Goal: Information Seeking & Learning: Learn about a topic

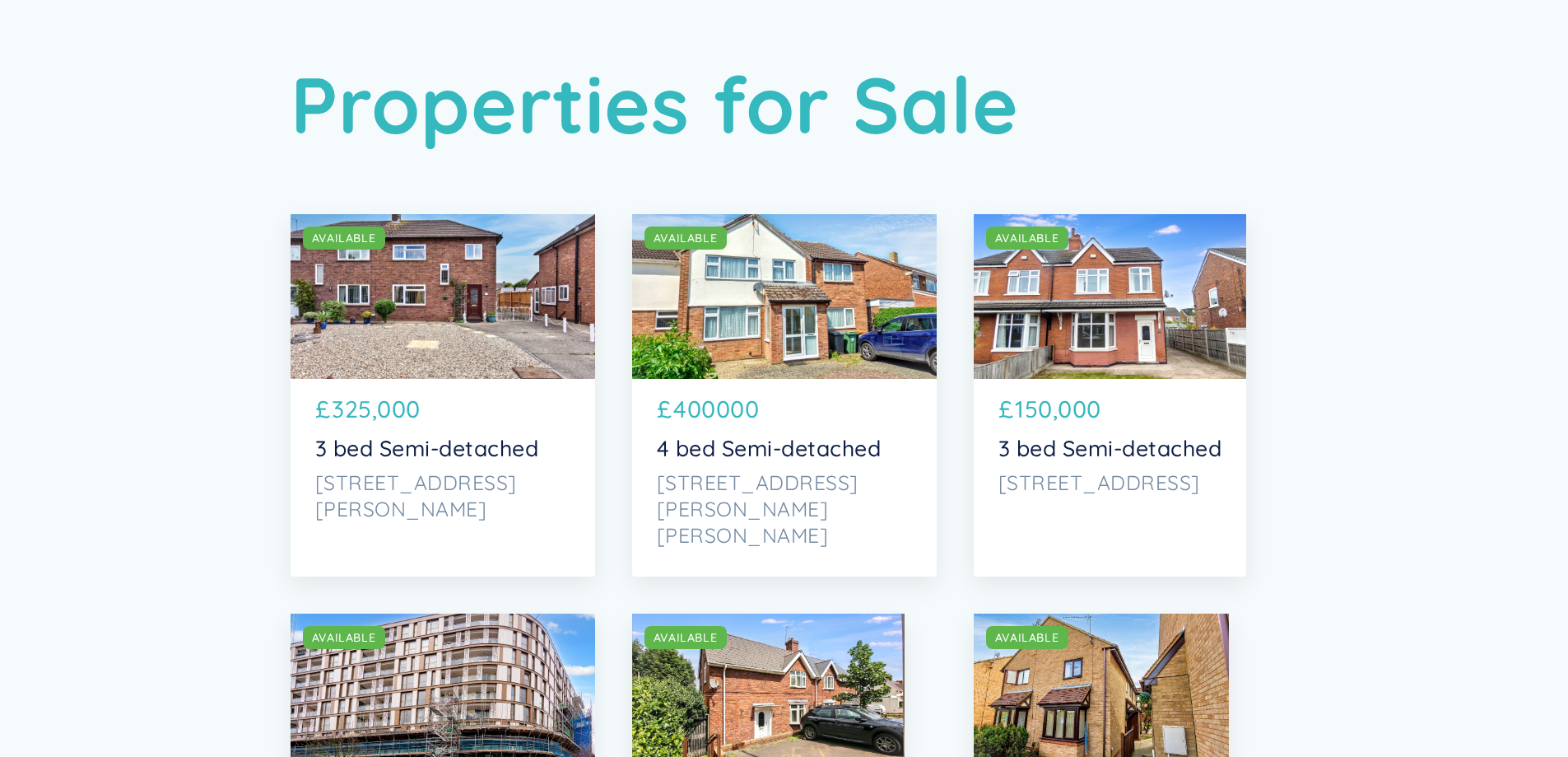
scroll to position [165, 0]
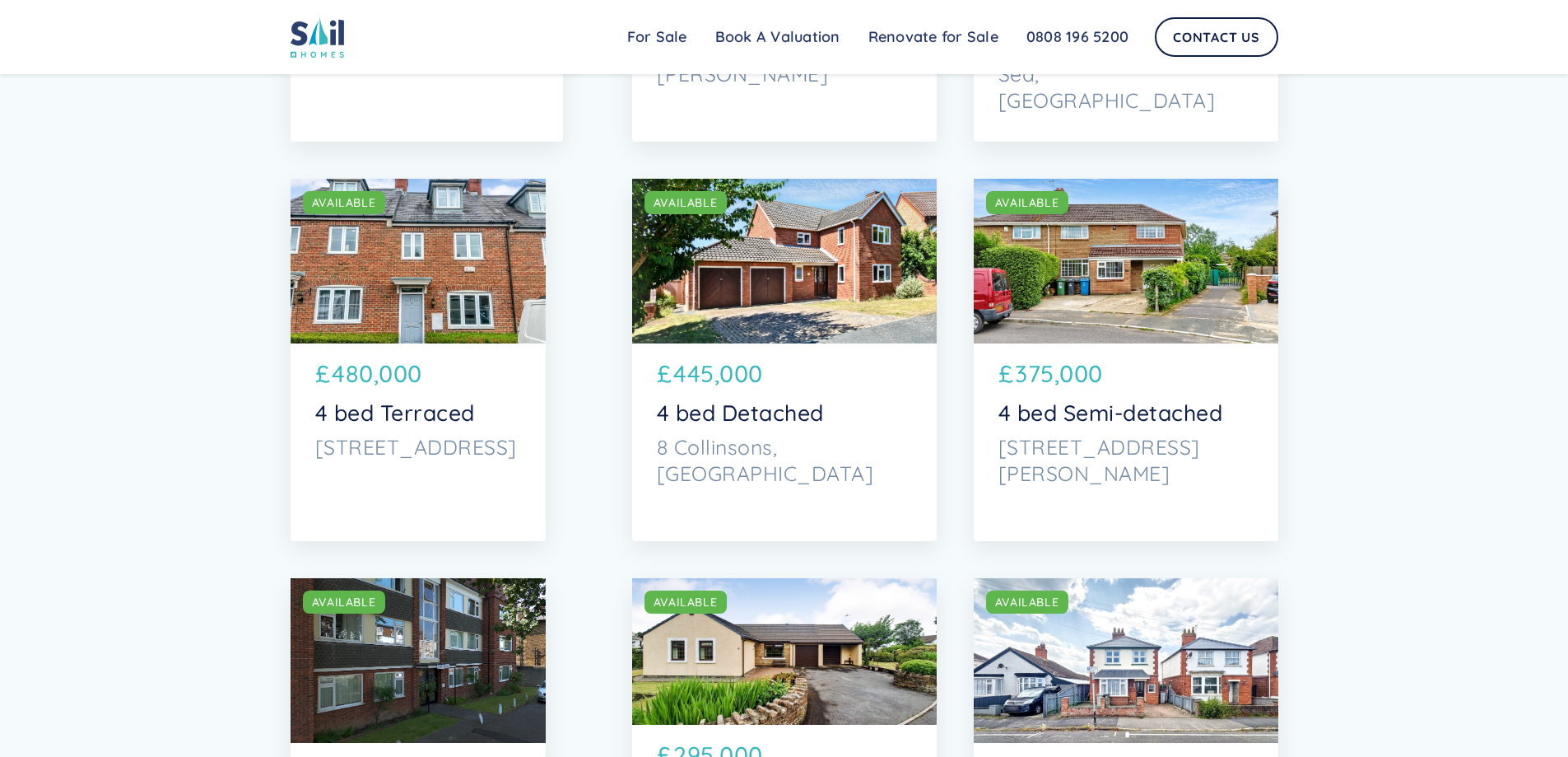
scroll to position [2553, 0]
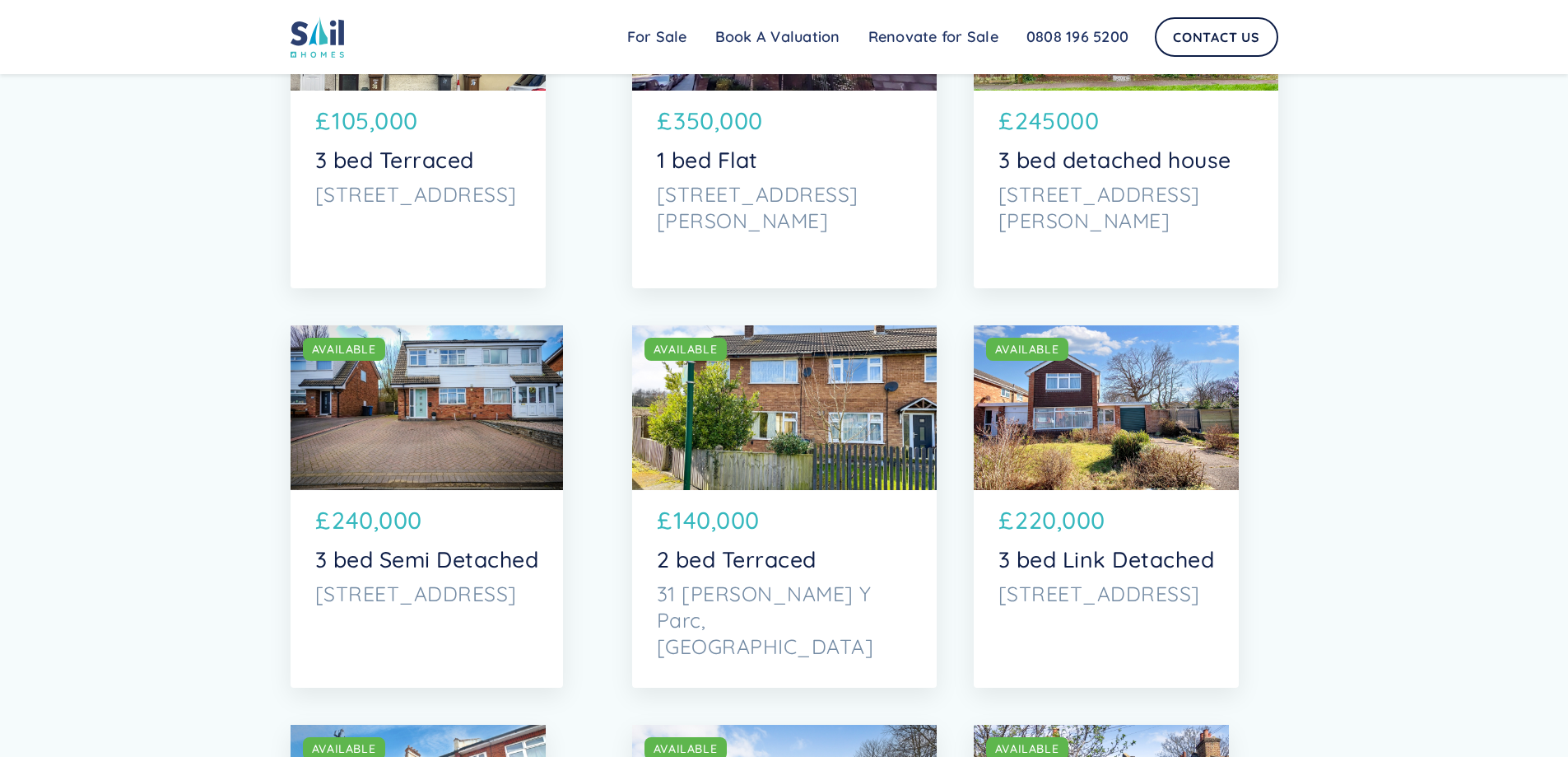
scroll to position [4283, 0]
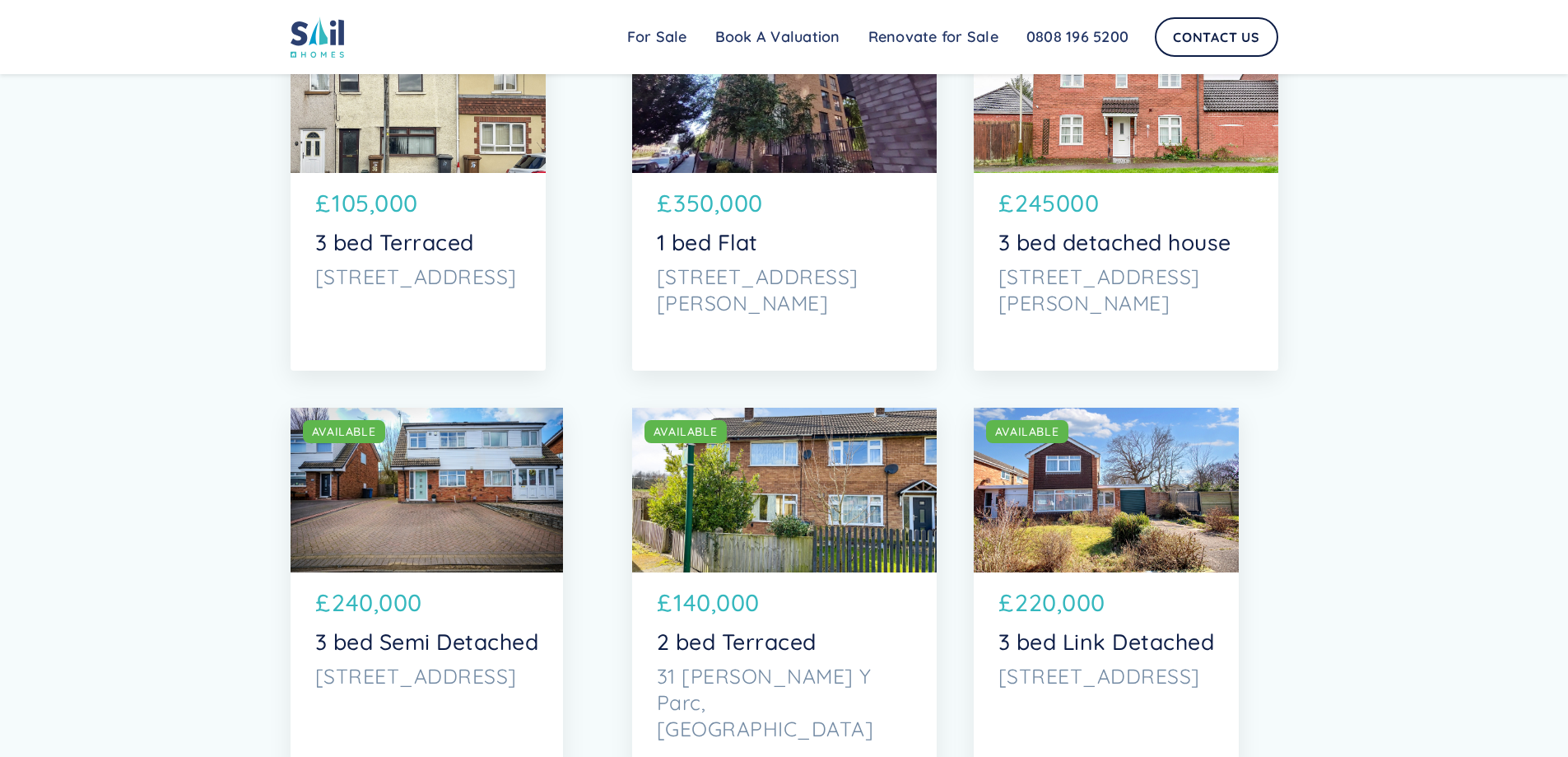
click at [1166, 347] on div "SOLD AVAILABLE SOLD AVAILABLE £ 245000 3 bed detached house [STREET_ADDRESS][PE…" at bounding box center [1125, 189] width 305 height 362
click at [1441, 407] on div "Properties for Sale SOLD AVAILABLE SOLD AVAILABLE £ 325,000 3 bed Semi-detached…" at bounding box center [784, 29] width 1568 height 8623
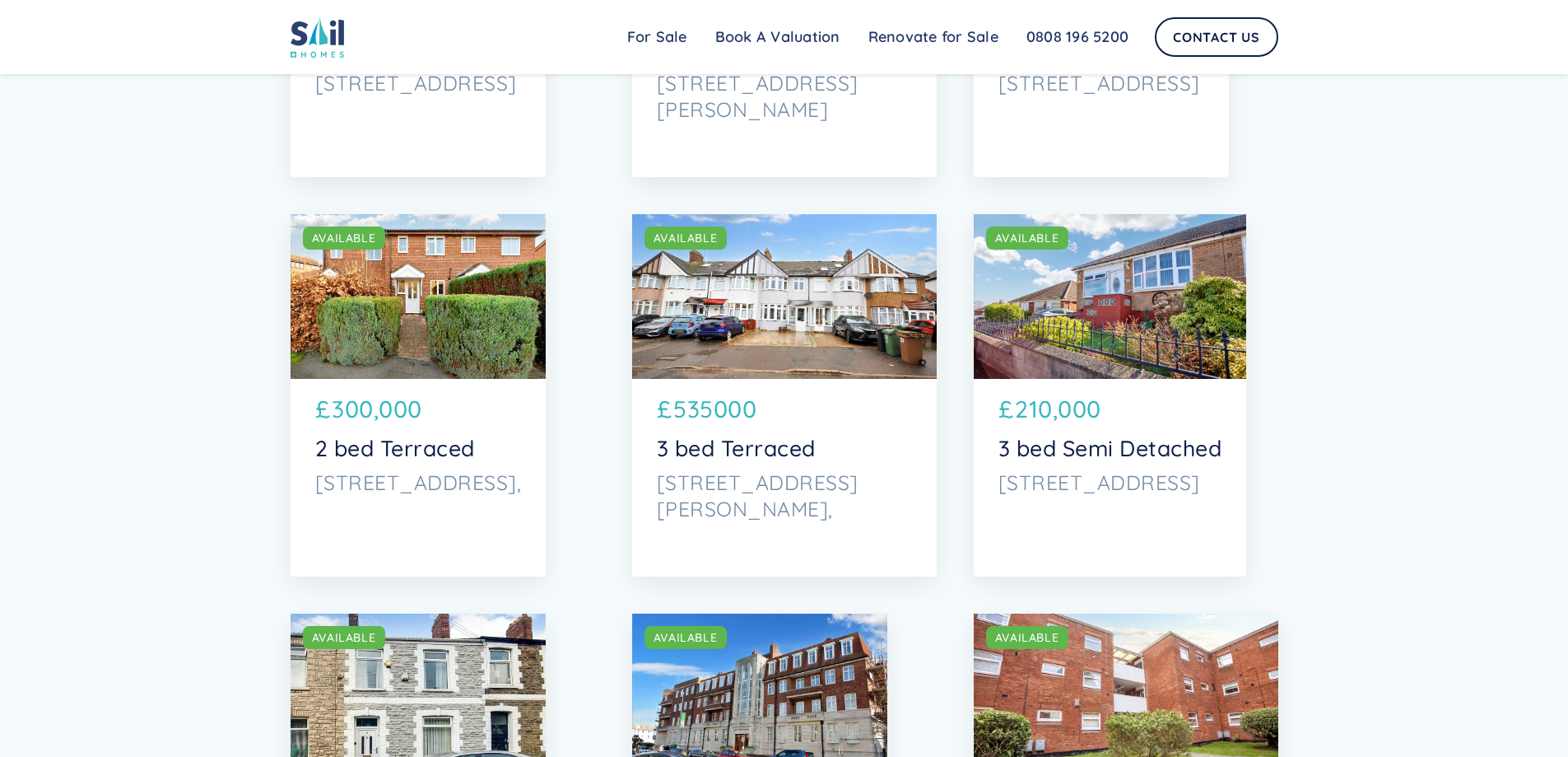
scroll to position [5435, 0]
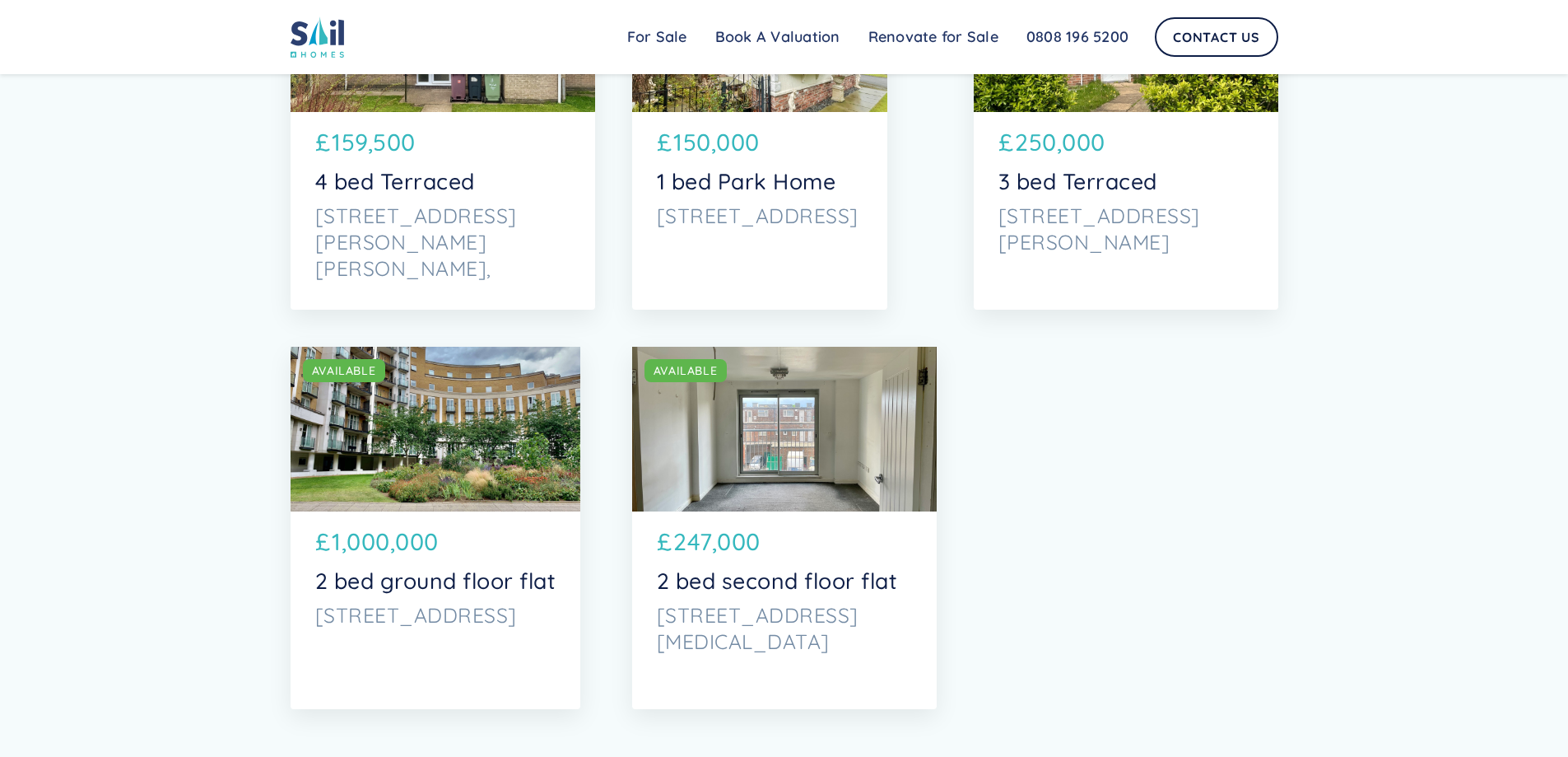
scroll to position [6341, 0]
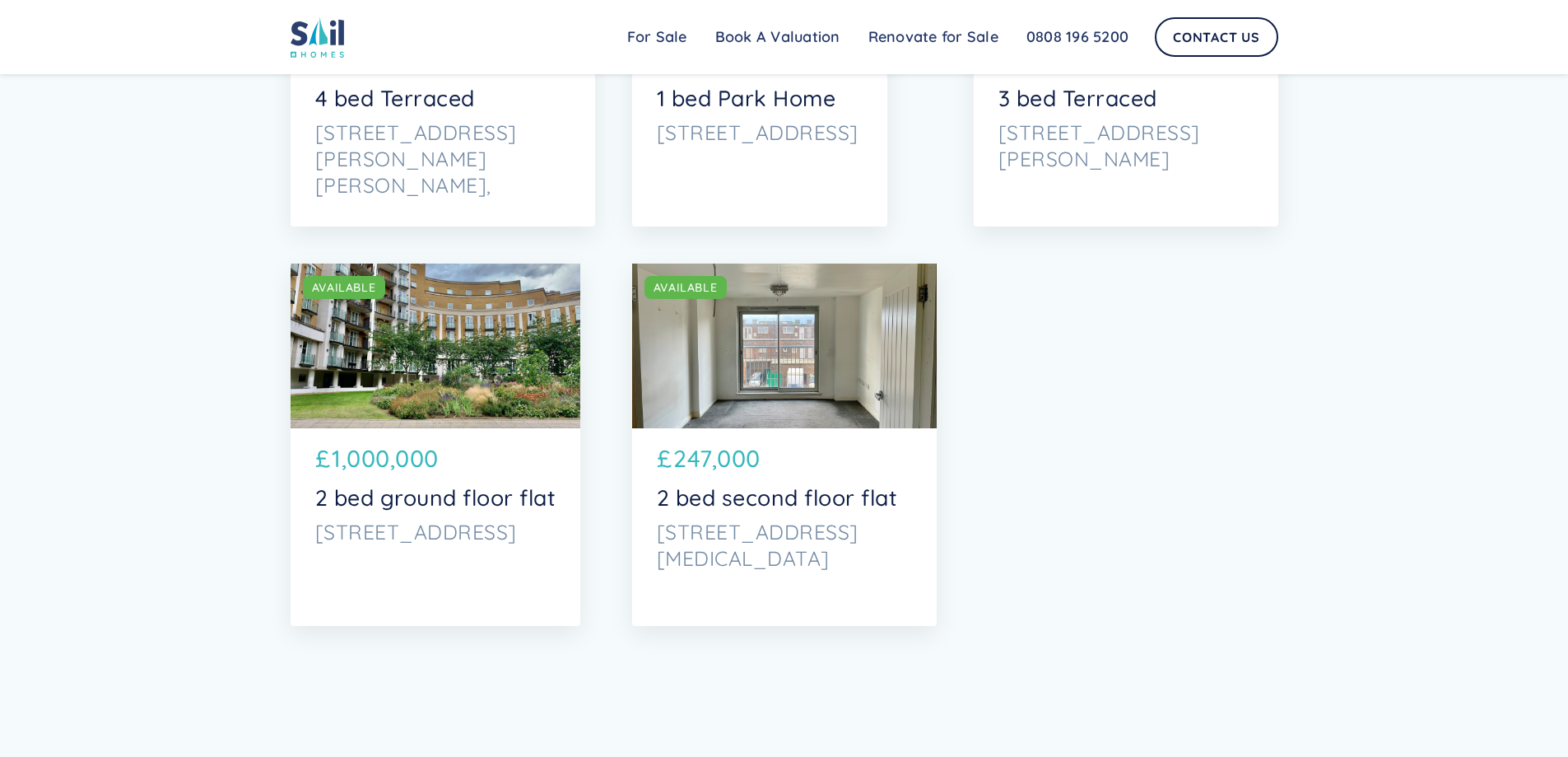
scroll to position [6589, 0]
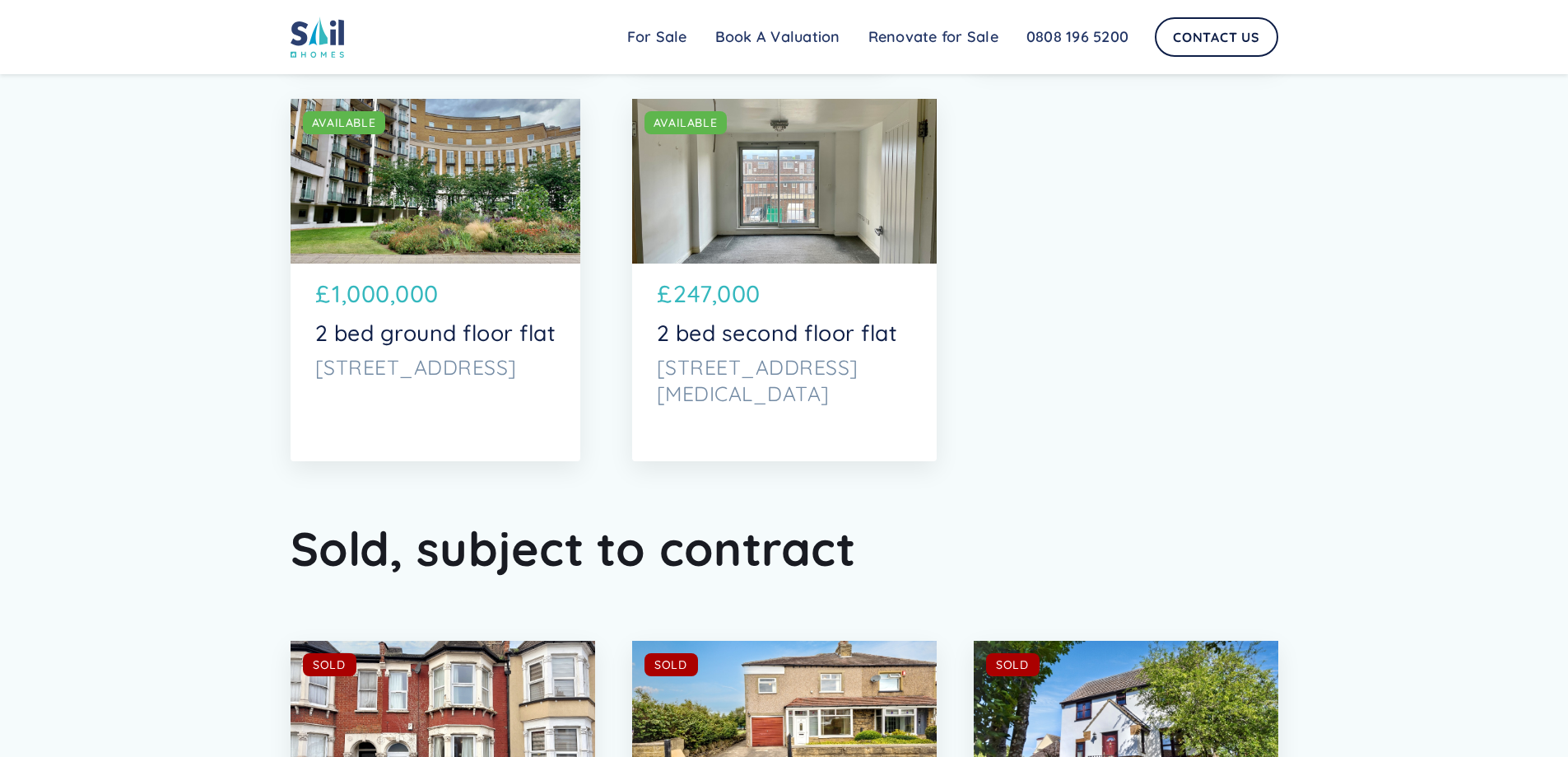
click at [583, 539] on h2 "Sold, subject to contract" at bounding box center [784, 548] width 988 height 58
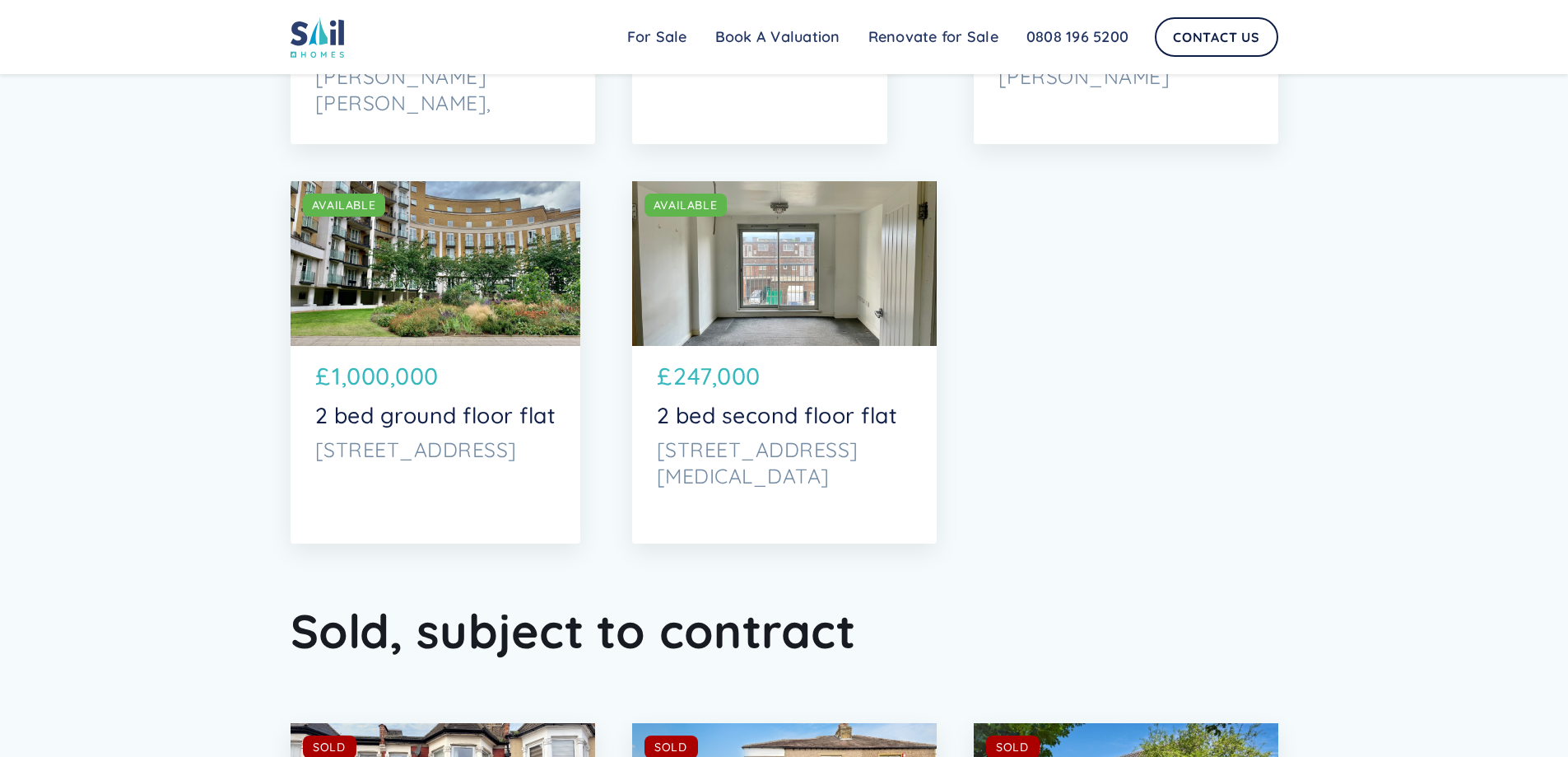
click at [828, 418] on p "2 bed second floor flat" at bounding box center [784, 415] width 256 height 26
click at [784, 246] on div "SOLD AVAILABLE" at bounding box center [784, 264] width 305 height 165
click at [502, 229] on div "SOLD AVAILABLE" at bounding box center [436, 264] width 291 height 165
